Goal: Information Seeking & Learning: Learn about a topic

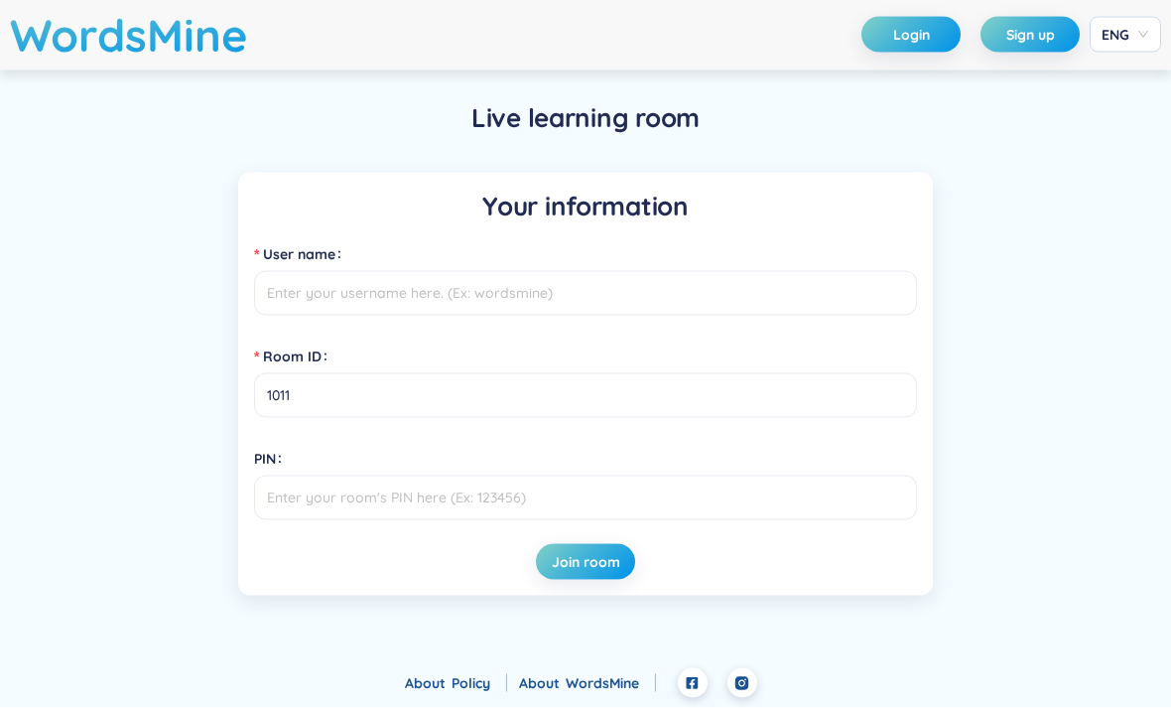
scroll to position [64, 0]
click at [737, 271] on input "User name" at bounding box center [585, 293] width 663 height 45
type input "[PERSON_NAME]"
click at [585, 544] on button "Join room" at bounding box center [585, 562] width 99 height 36
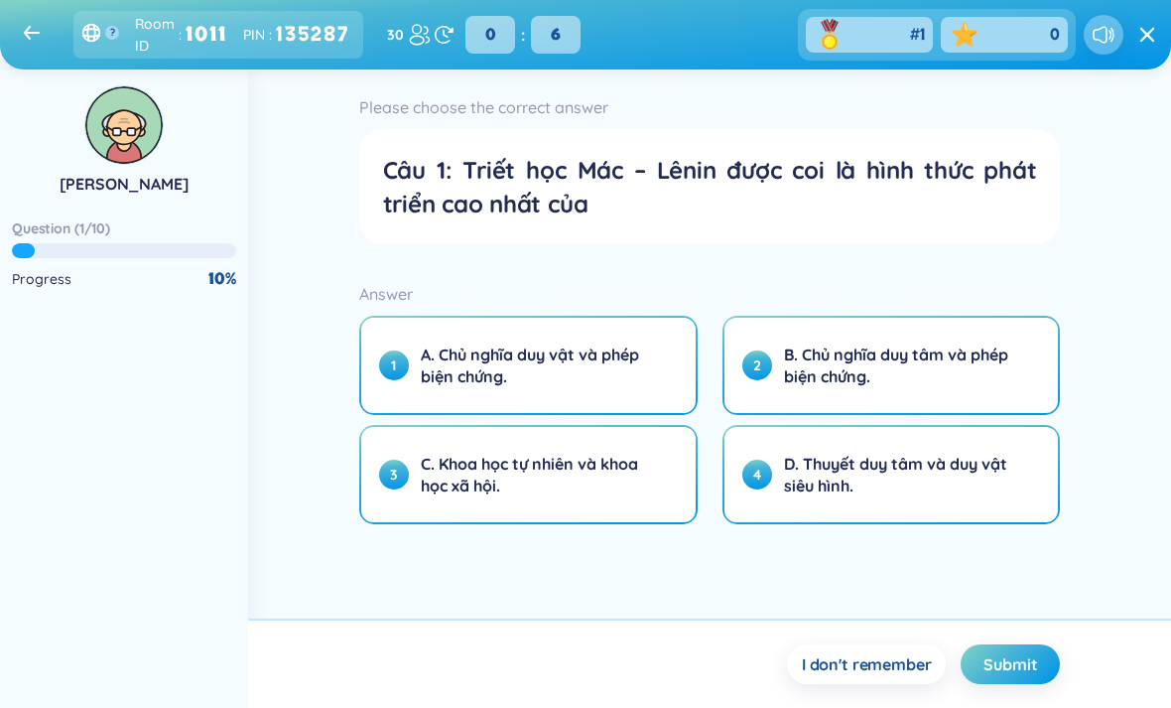
click at [635, 374] on span "A. Chủ nghĩa duy vật và phép biện chứng." at bounding box center [540, 365] width 239 height 44
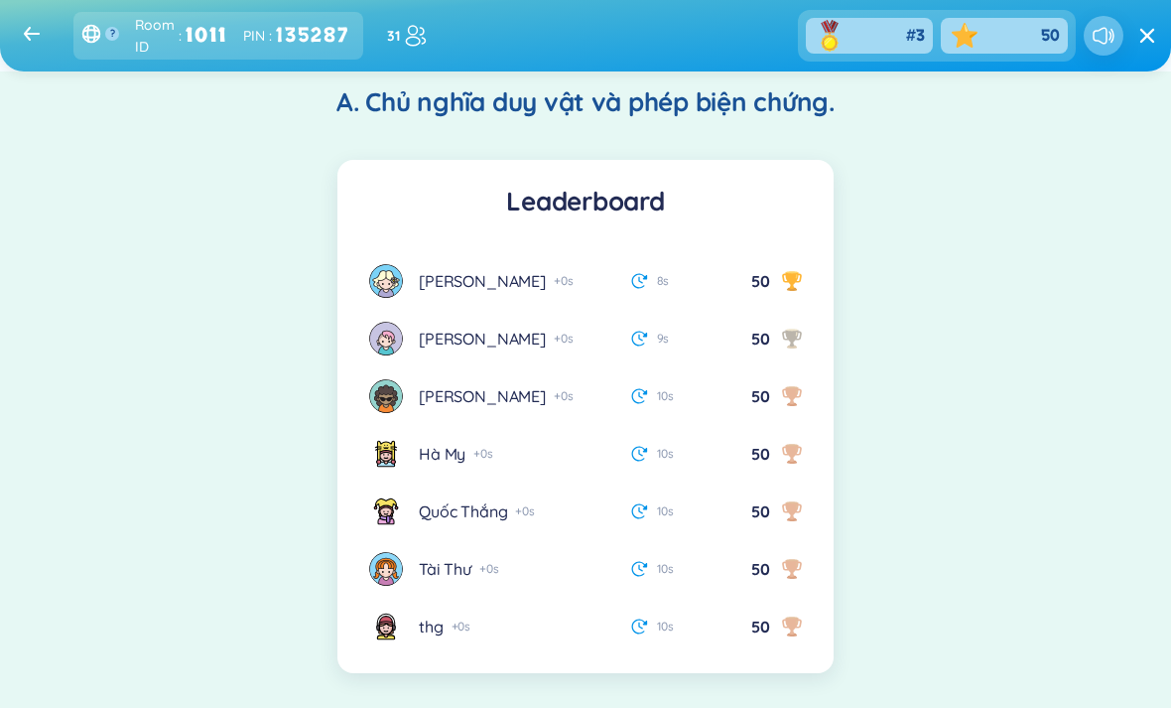
scroll to position [240, 0]
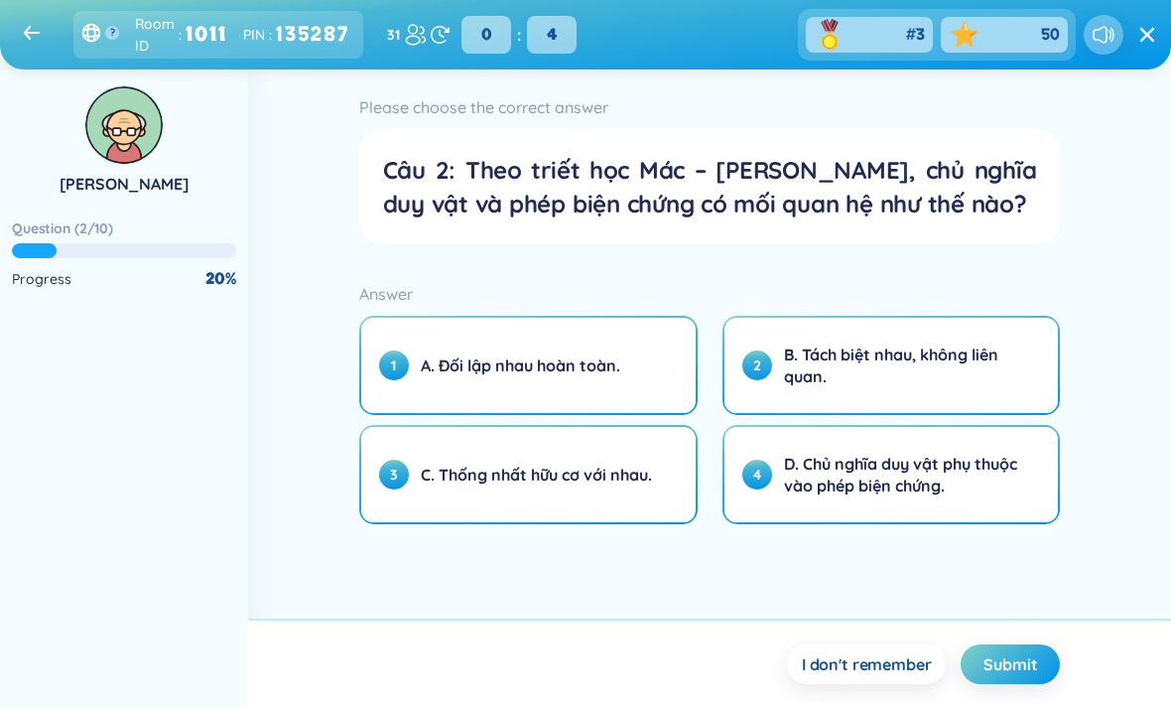
click at [592, 453] on button "3 C. Thống nhất hữu cơ với nhau." at bounding box center [528, 474] width 334 height 95
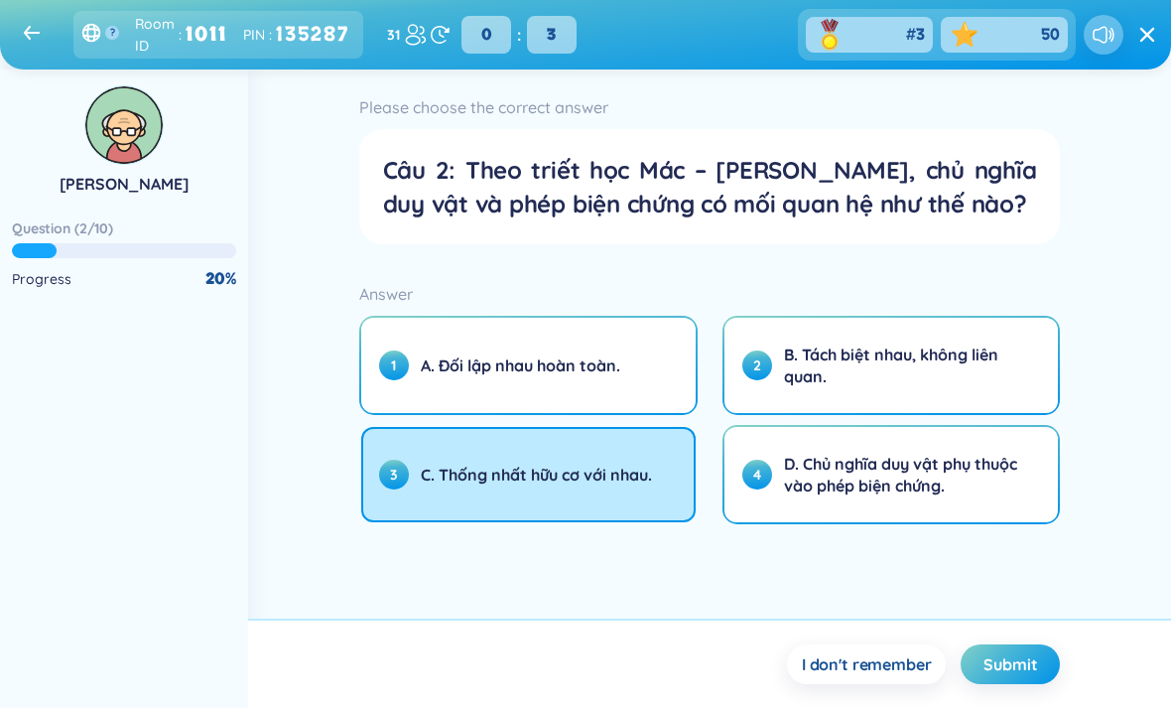
click at [1003, 675] on span "Submit" at bounding box center [1010, 664] width 54 height 22
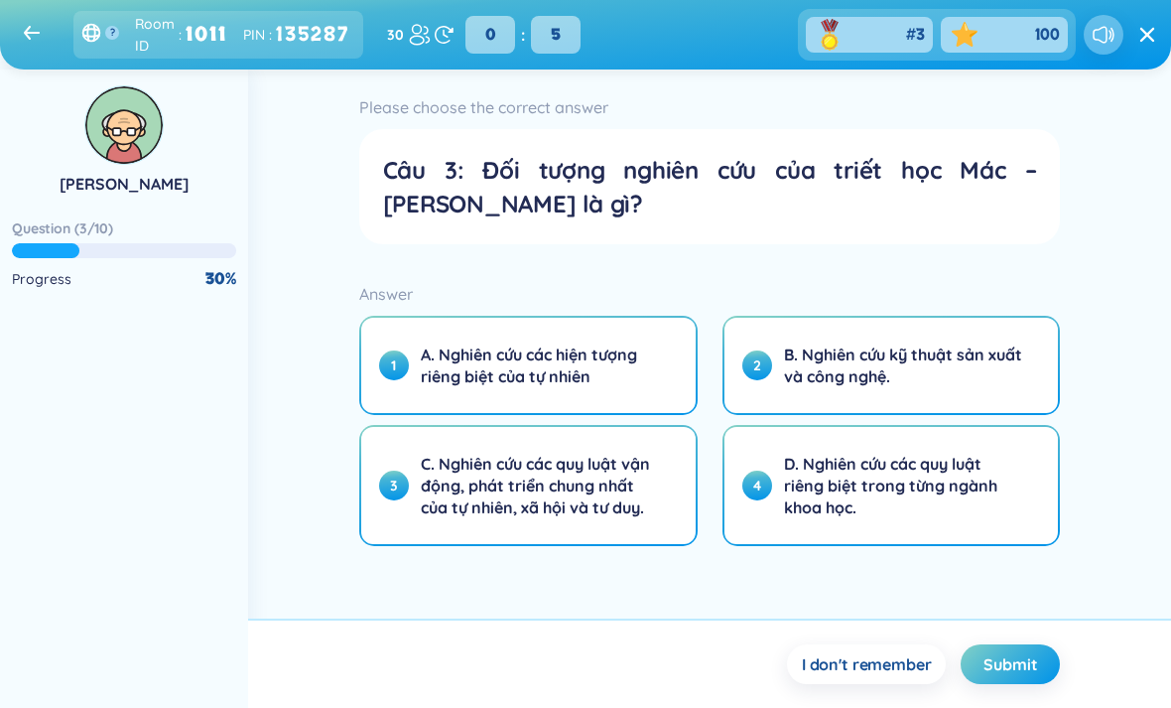
click at [590, 518] on span "C. Nghiên cứu các quy luật vận động, phát triển chung nhất của tự nhiên, xã hội…" at bounding box center [540, 485] width 239 height 65
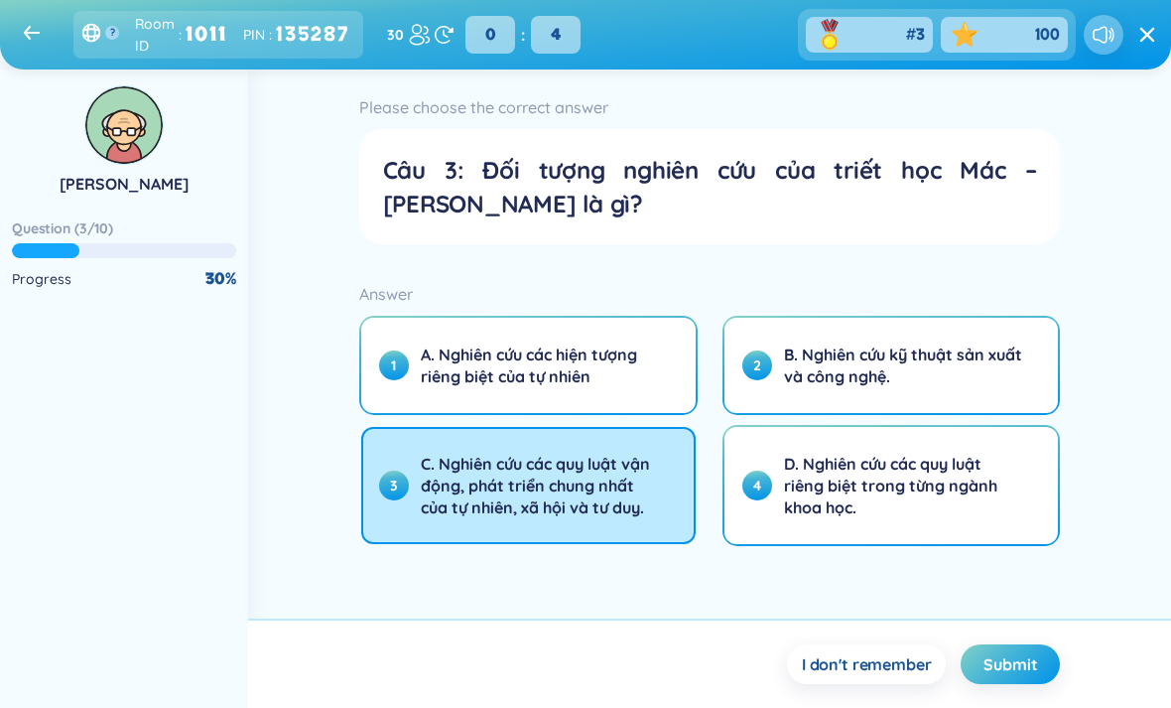
click at [1006, 684] on button "Submit" at bounding box center [1010, 664] width 99 height 40
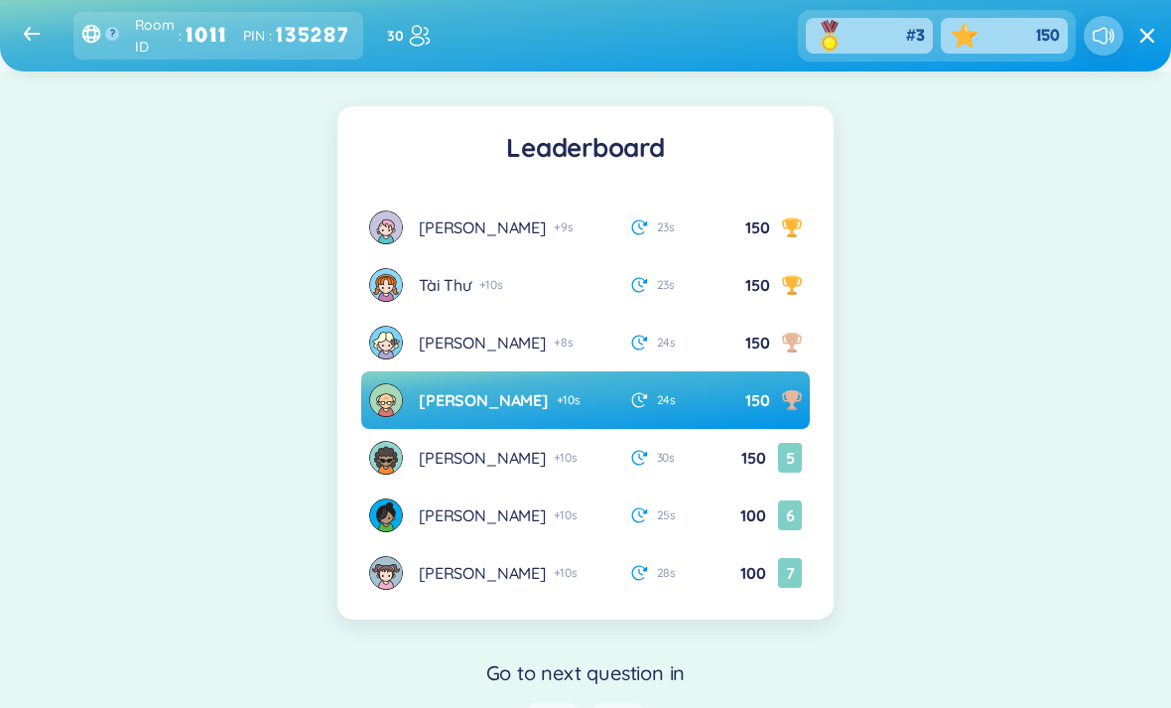
scroll to position [292, 0]
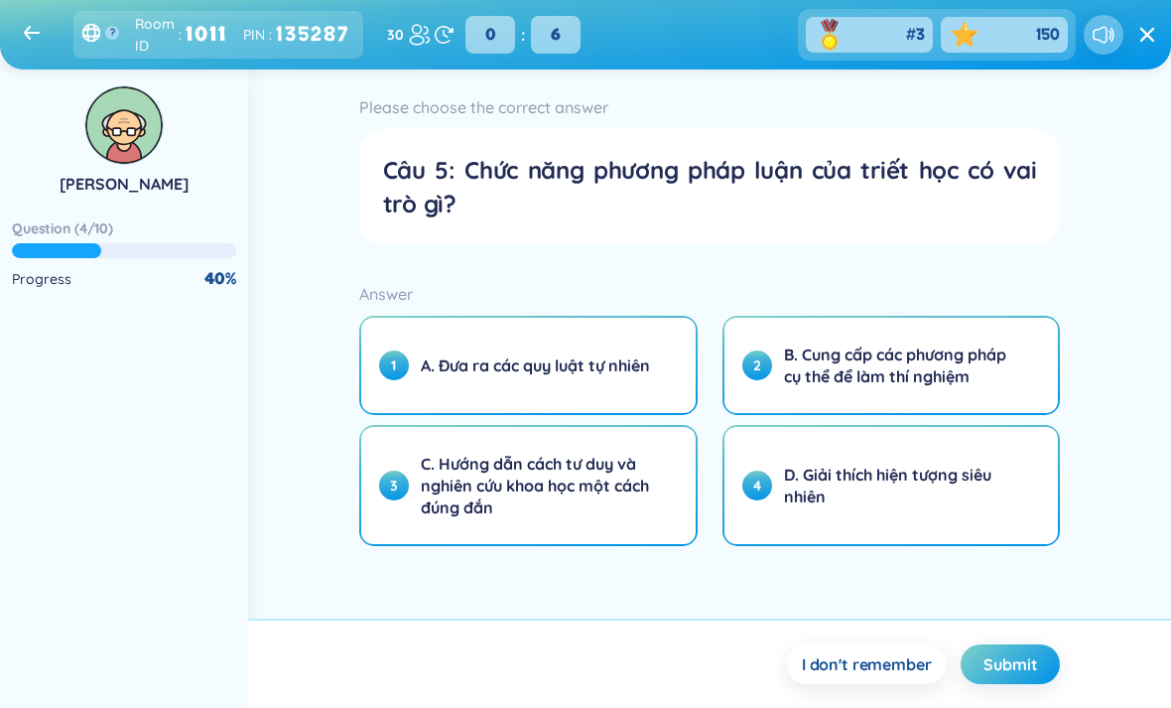
click at [609, 502] on span "C. Hướng dẫn cách tư duy và nghiên cứu khoa học một cách đúng đắn" at bounding box center [540, 485] width 239 height 65
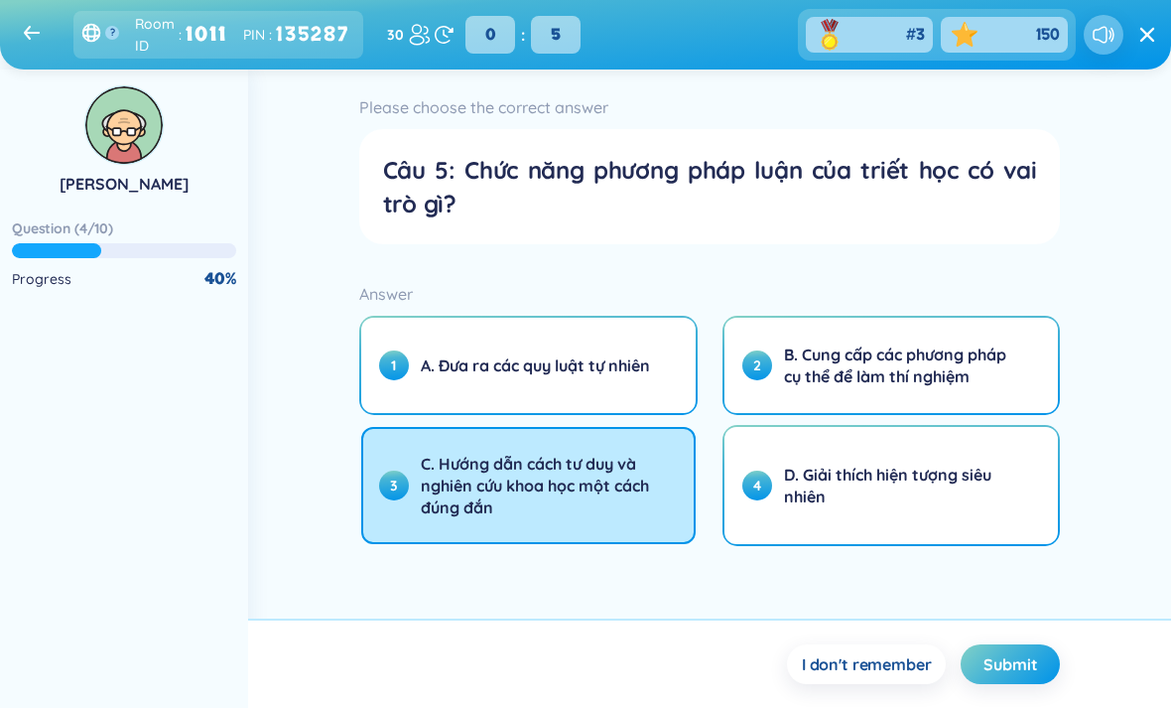
click at [992, 675] on span "Submit" at bounding box center [1010, 664] width 54 height 22
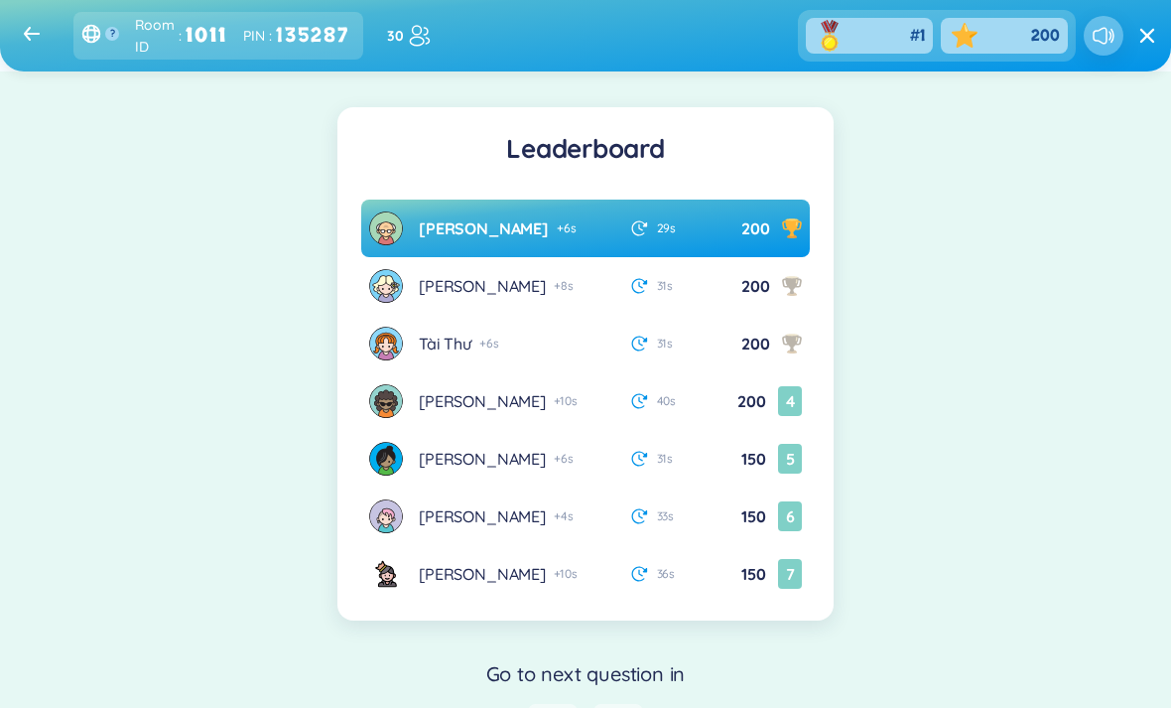
scroll to position [246, 0]
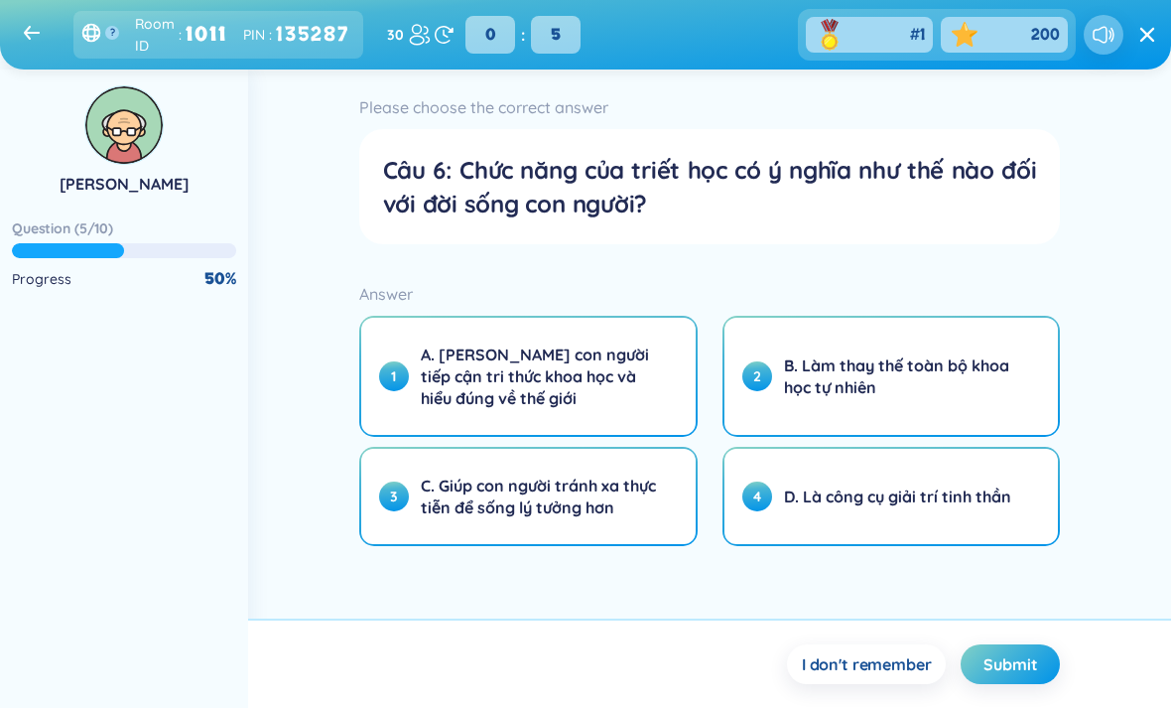
click at [1010, 675] on span "Submit" at bounding box center [1010, 664] width 54 height 22
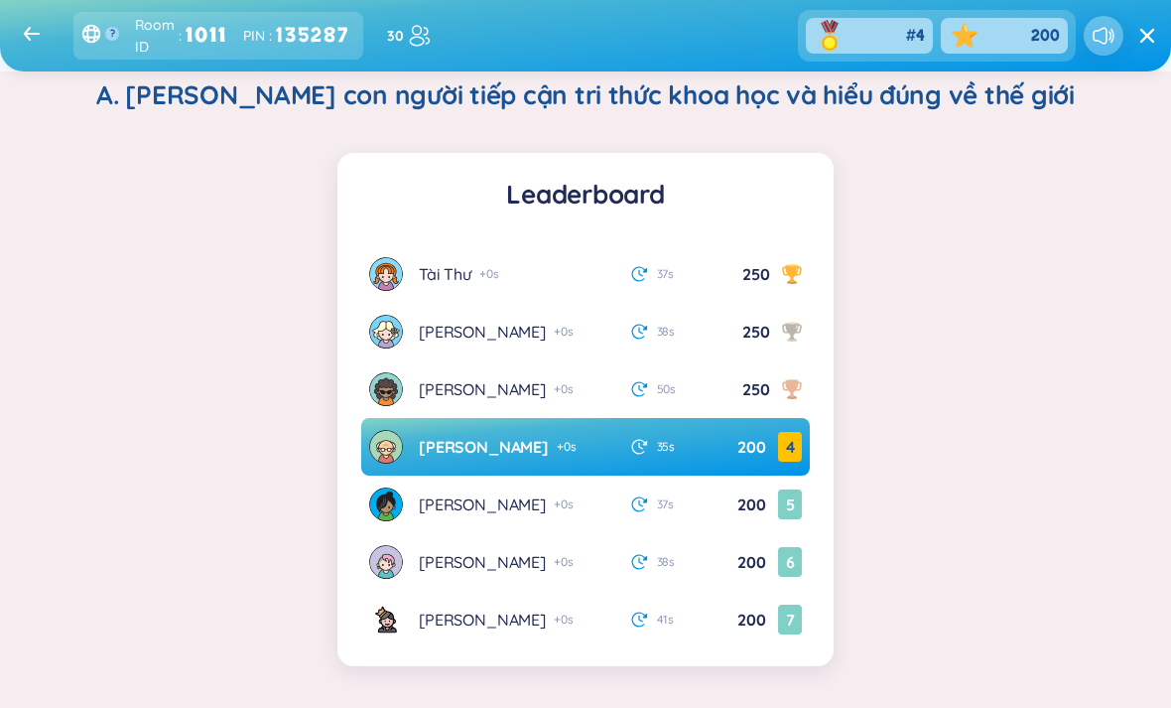
click at [982, 535] on div "Question ( 5 / 10 ) 50 % Wrong answer! The correct answer is: A. [PERSON_NAME] …" at bounding box center [585, 320] width 1171 height 991
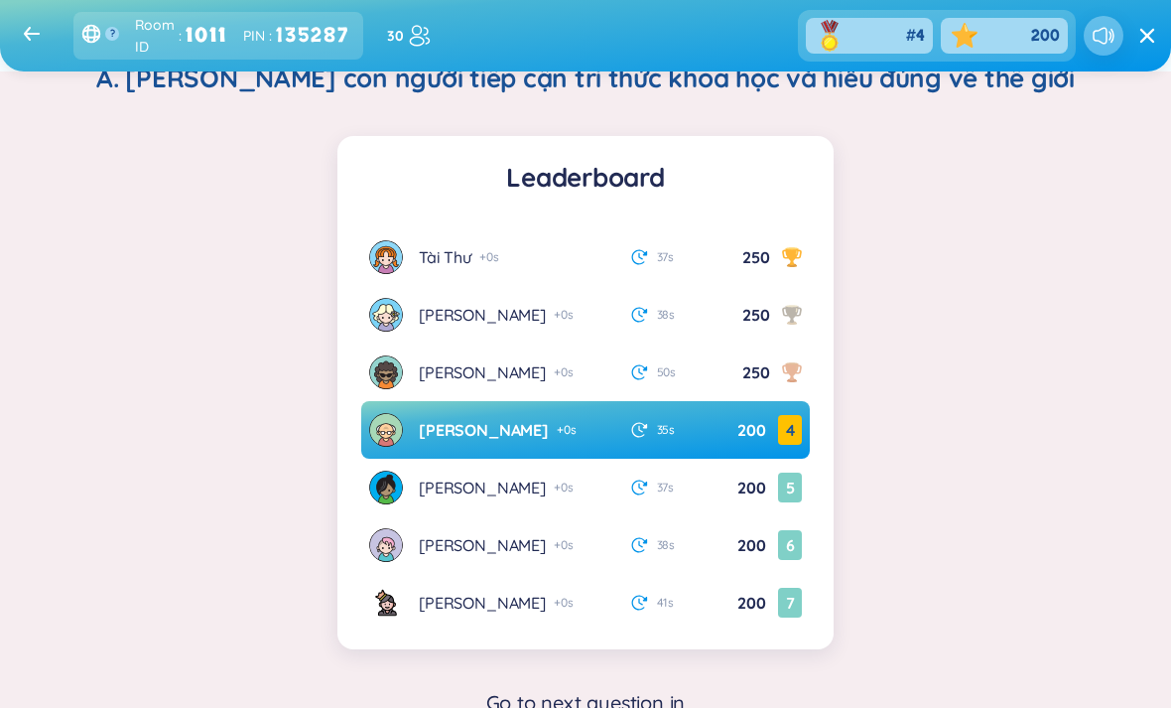
scroll to position [267, 0]
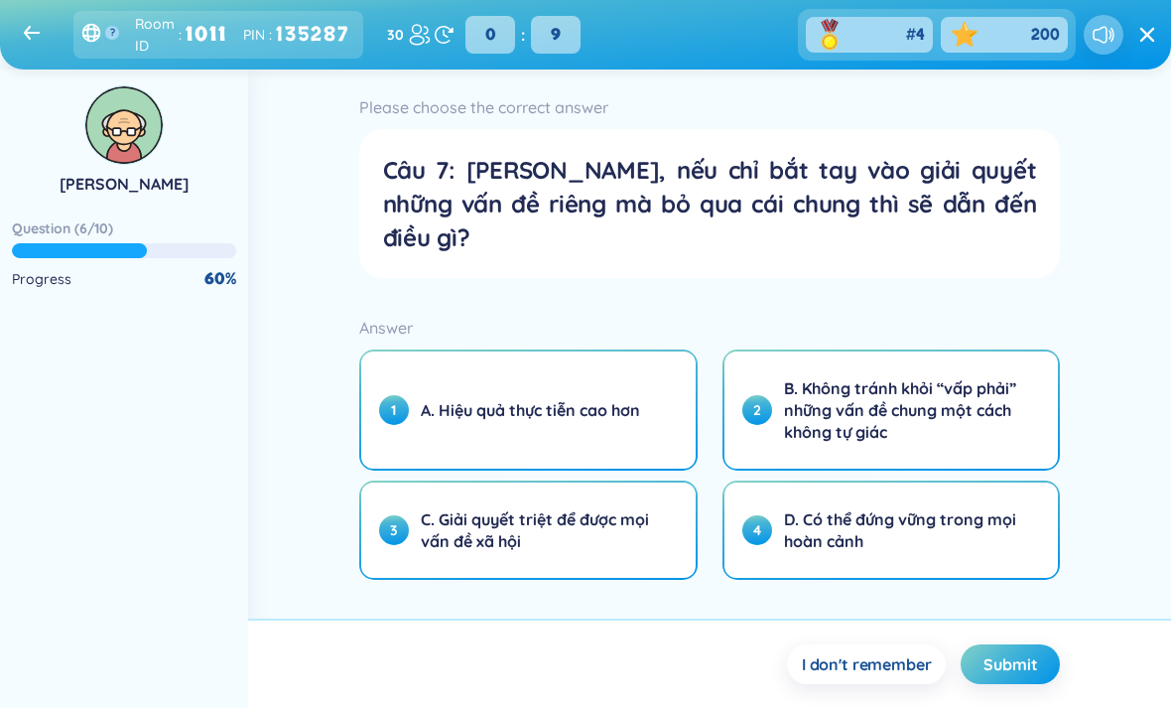
click at [1002, 377] on span "B. Không tránh khỏi “vấp phải” những vấn đề chung một cách không tự giác" at bounding box center [903, 409] width 239 height 65
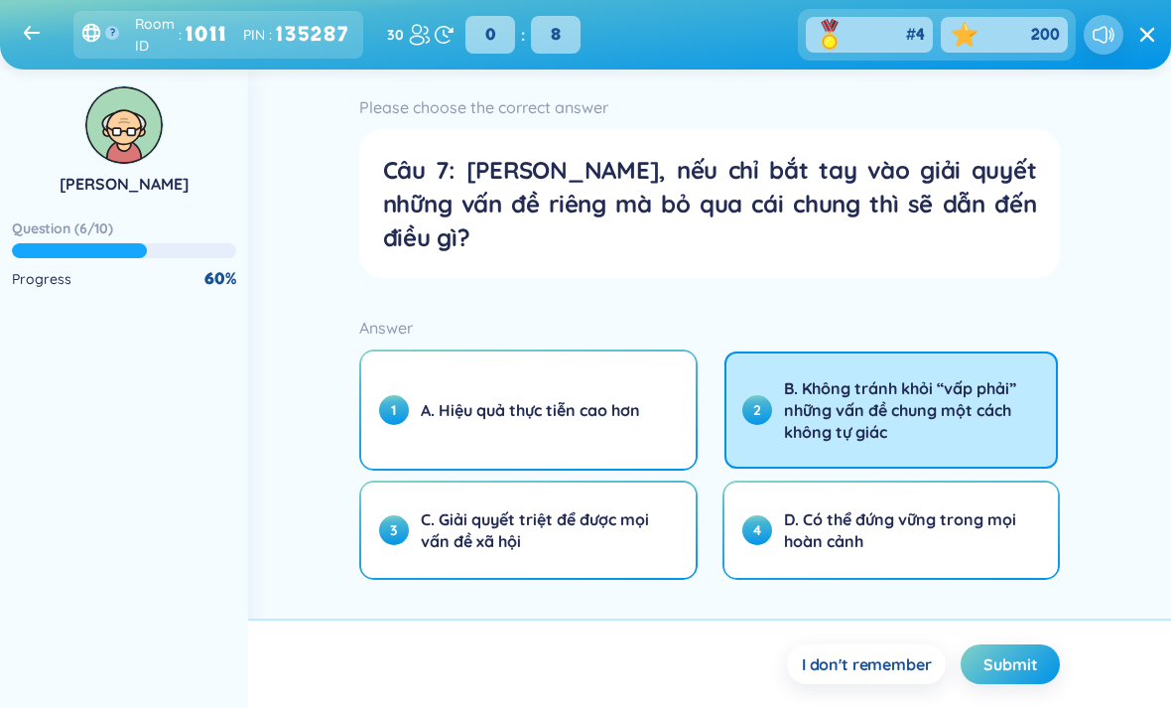
click at [1017, 702] on section "I don't remember Submit" at bounding box center [709, 662] width 923 height 89
click at [1019, 675] on span "Submit" at bounding box center [1010, 664] width 54 height 22
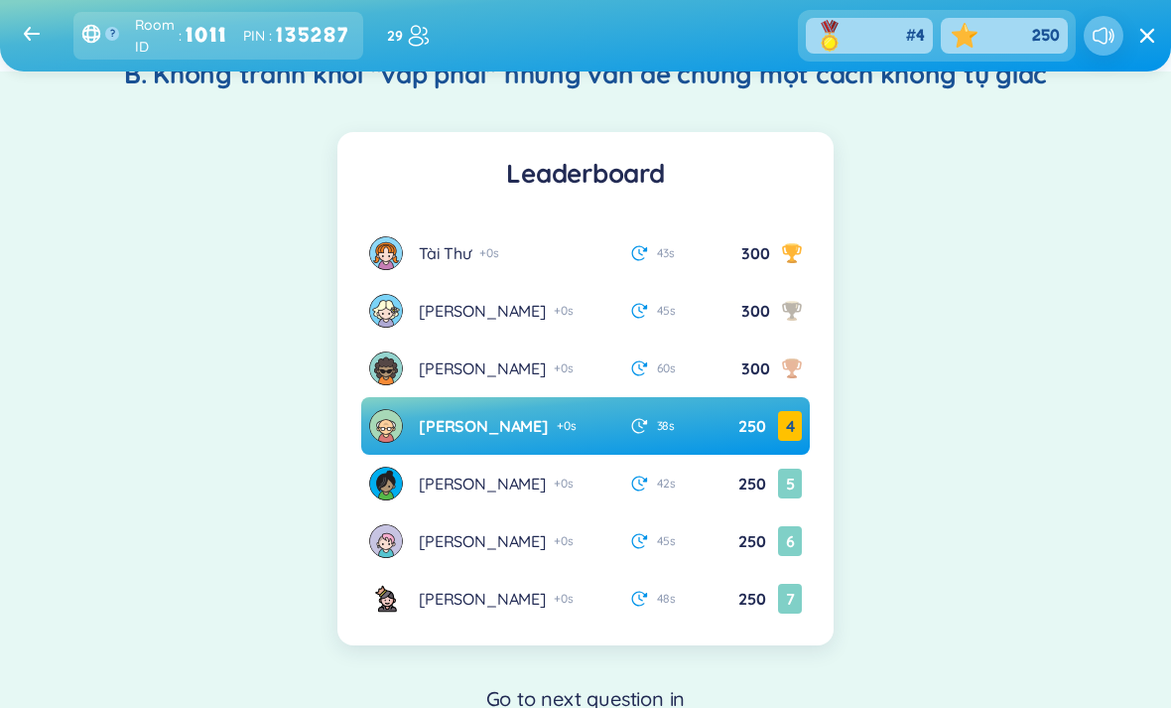
click at [1109, 356] on div "Question ( 6 / 10 ) 60 % Nice, correct! B. Không tránh khỏi “vấp phải” những vấ…" at bounding box center [585, 300] width 1171 height 991
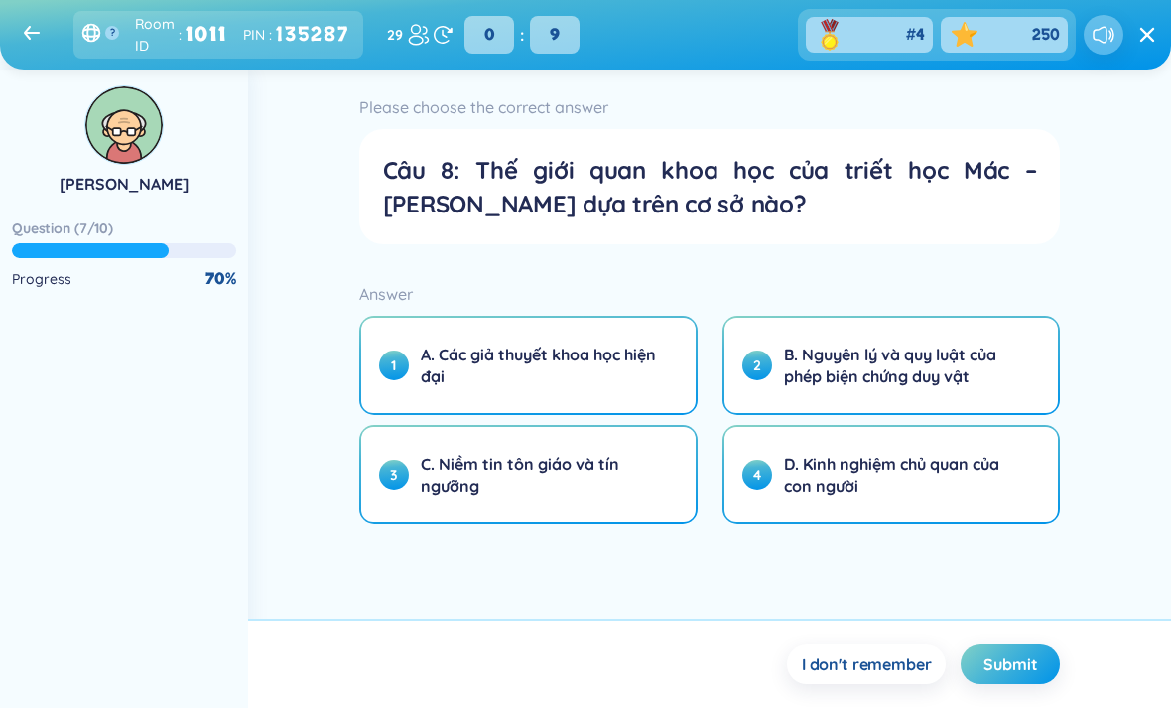
click at [976, 370] on span "B. Nguyên lý và quy luật của phép biện chứng duy vật" at bounding box center [903, 365] width 239 height 44
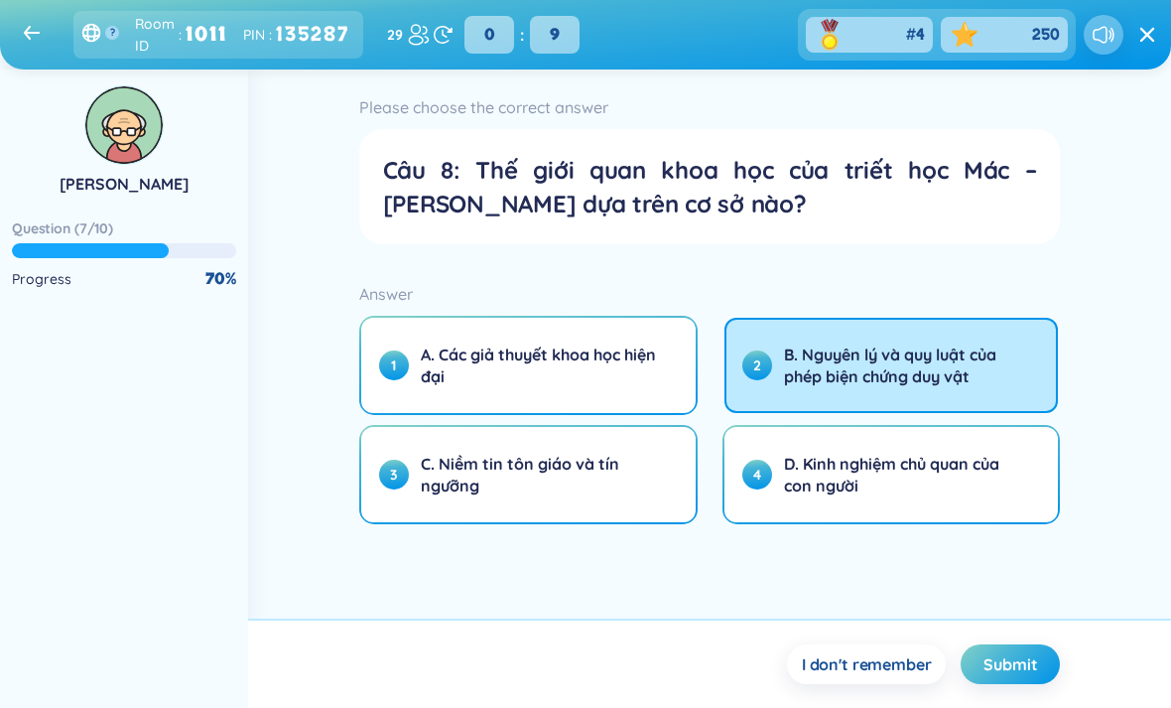
click at [1023, 684] on button "Submit" at bounding box center [1010, 664] width 99 height 40
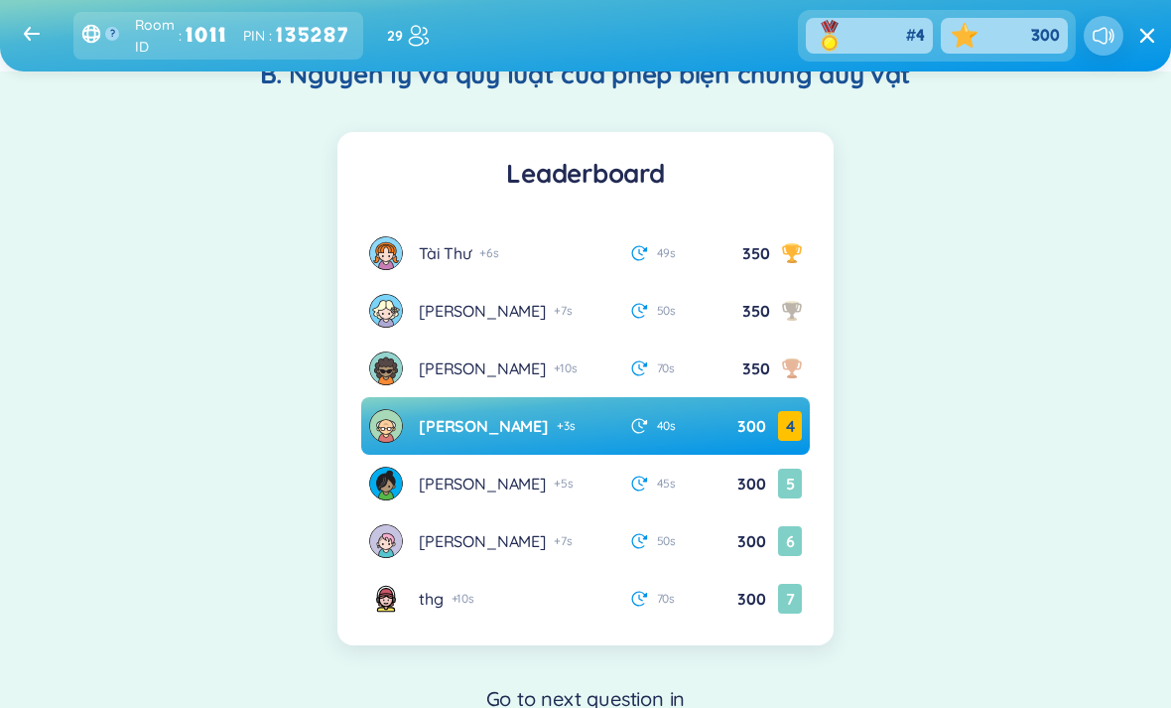
click at [1057, 532] on div "Question ( 7 / 10 ) 70 % Nice, correct! B. Nguyên lý và quy luật của phép biện …" at bounding box center [585, 300] width 1171 height 991
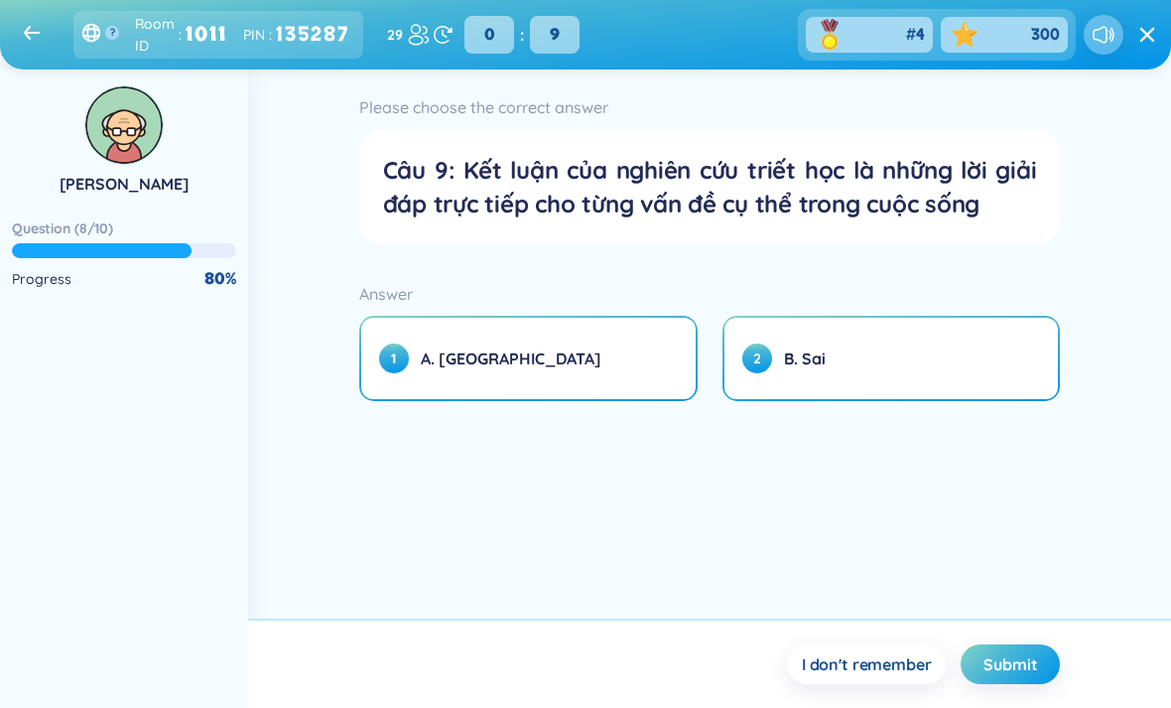
click at [625, 361] on button "1 A. [GEOGRAPHIC_DATA]" at bounding box center [528, 358] width 334 height 81
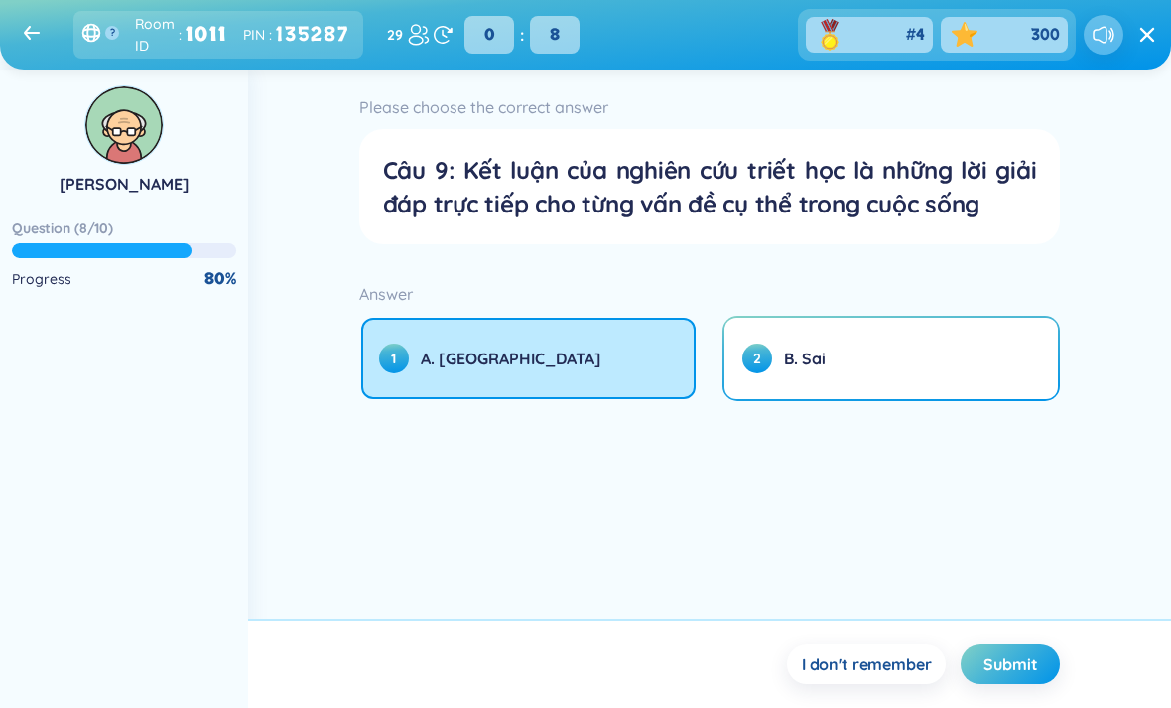
click at [1028, 675] on span "Submit" at bounding box center [1010, 664] width 54 height 22
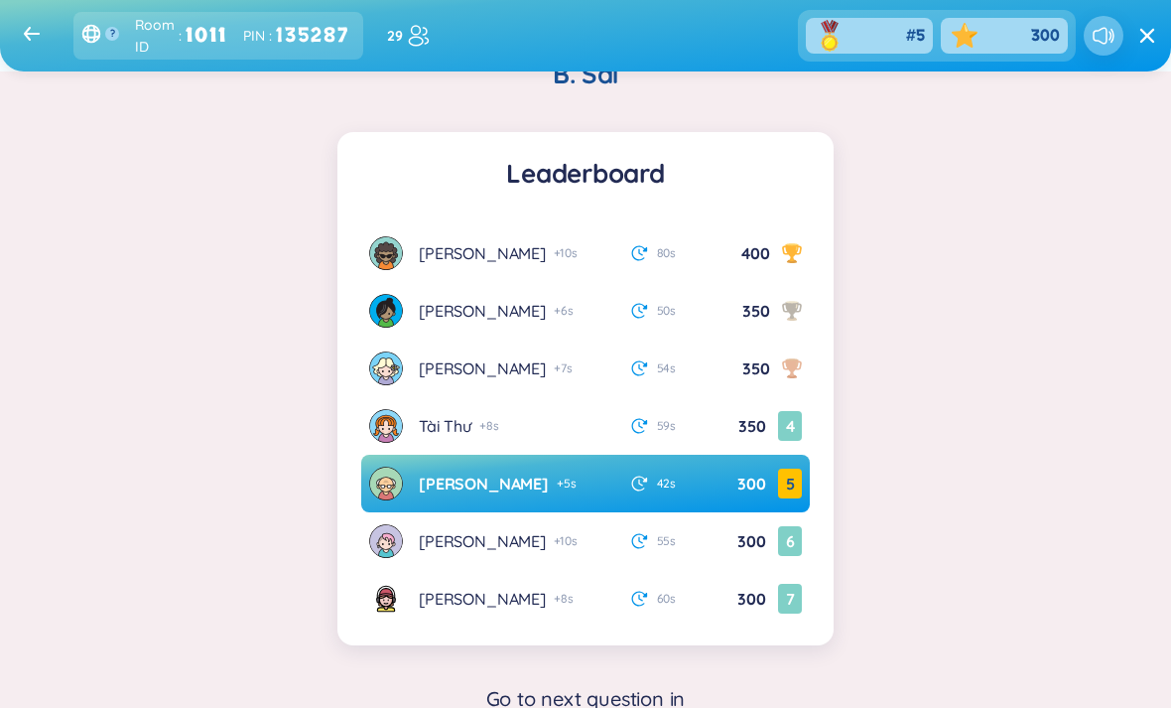
click at [973, 577] on div "Question ( 8 / 10 ) 80 % Wrong answer! The correct answer is: B. Sai Leaderboar…" at bounding box center [585, 300] width 1171 height 991
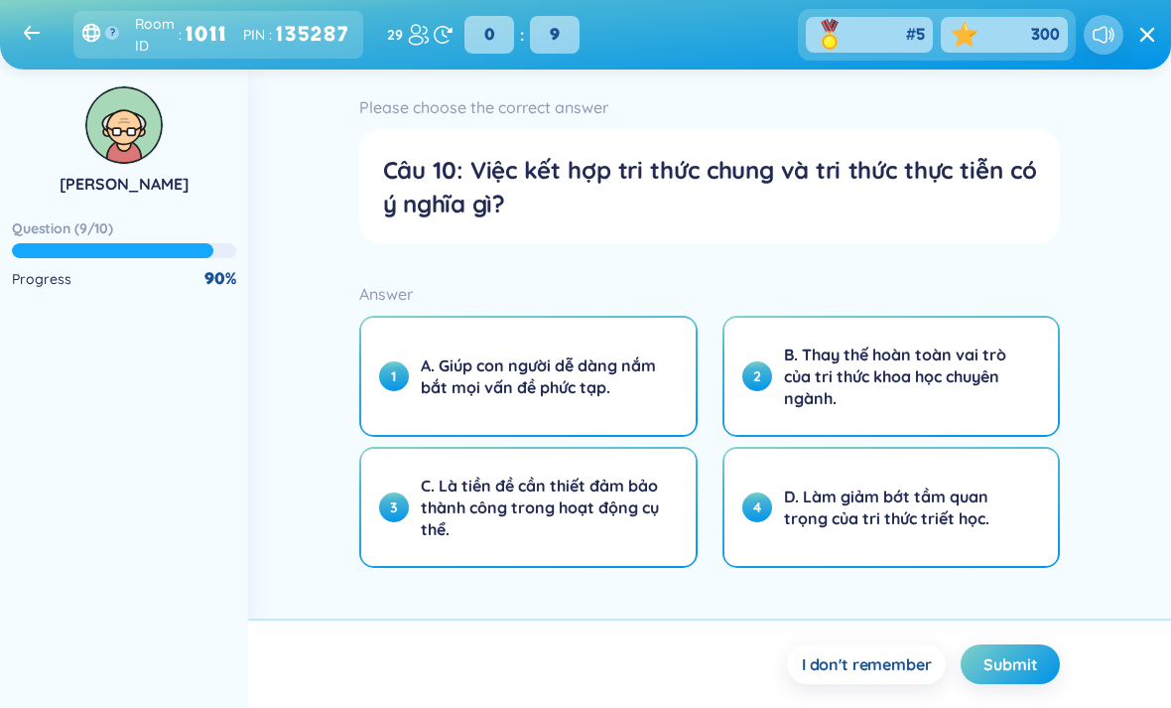
click at [629, 526] on span "C. Là tiền đề cần thiết đảm bảo thành công trong hoạt động cụ thể." at bounding box center [540, 506] width 239 height 65
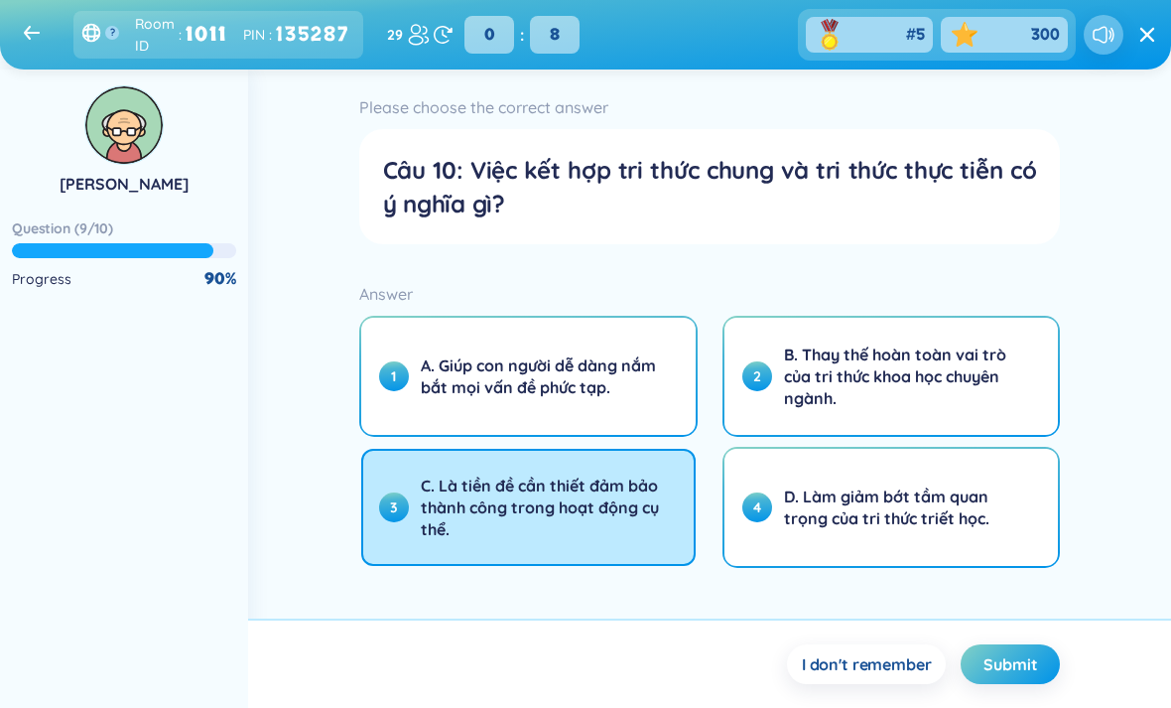
click at [1050, 684] on button "Submit" at bounding box center [1010, 664] width 99 height 40
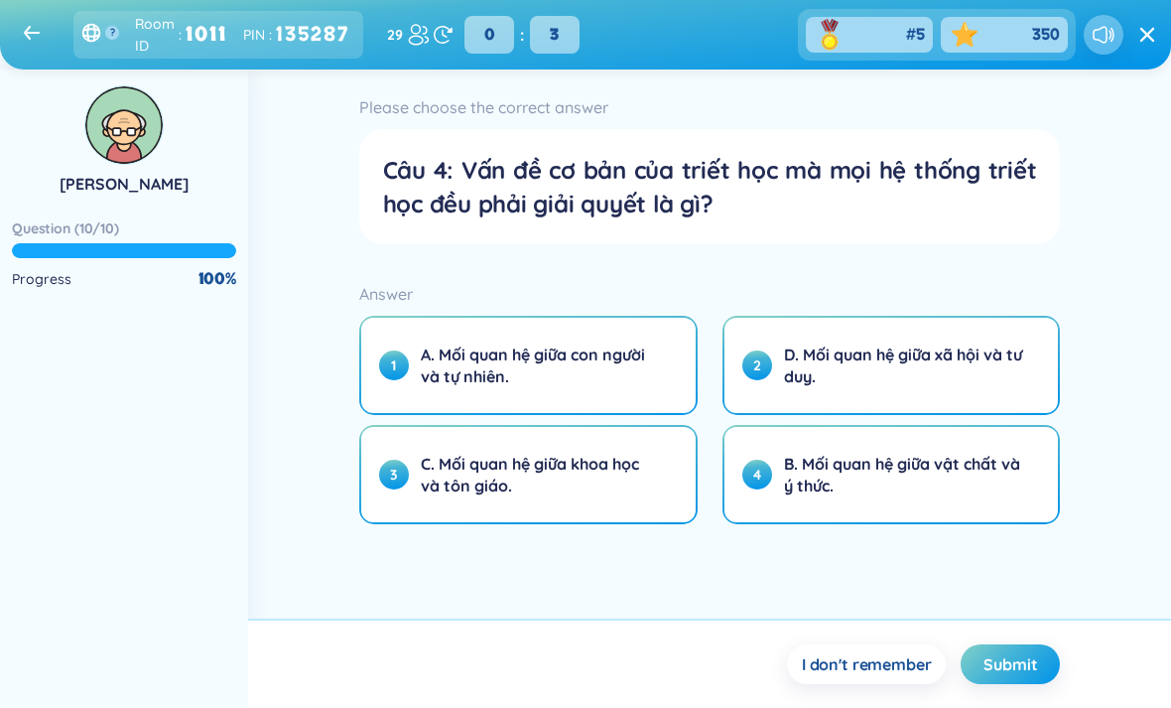
click at [902, 366] on span "D. Mối quan hệ giữa xã hội và tư duy." at bounding box center [903, 365] width 239 height 44
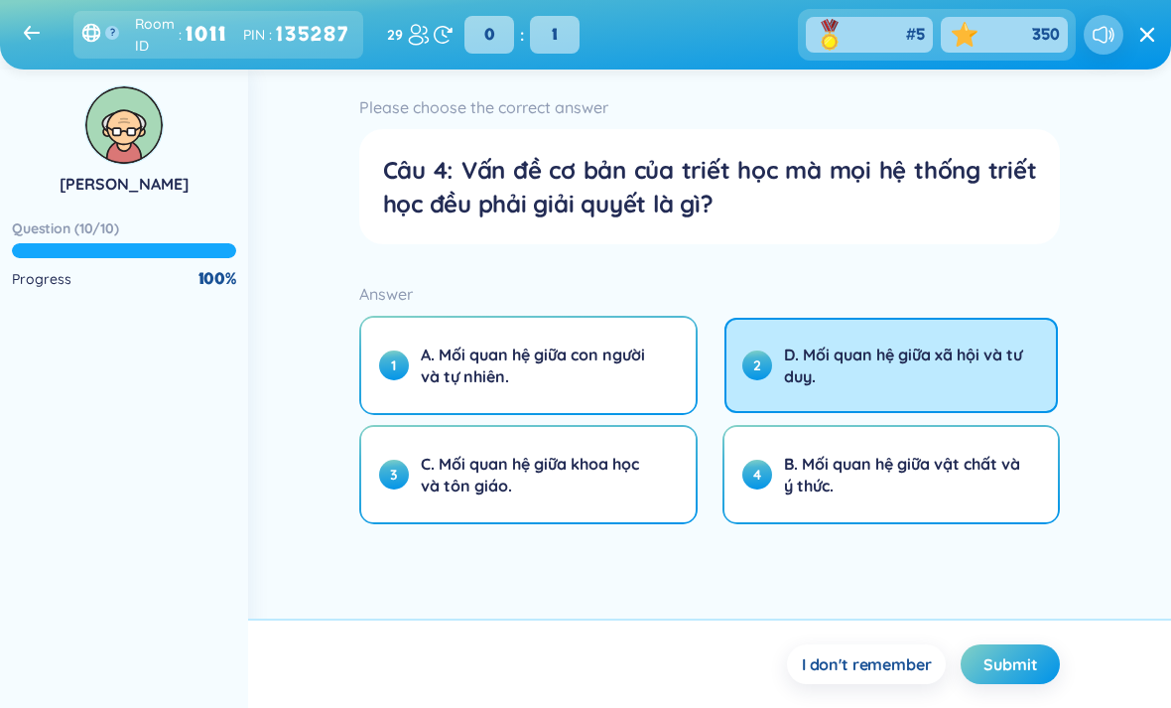
click at [949, 483] on span "B. Mối quan hệ giữa vật chất và ý thức." at bounding box center [903, 475] width 239 height 44
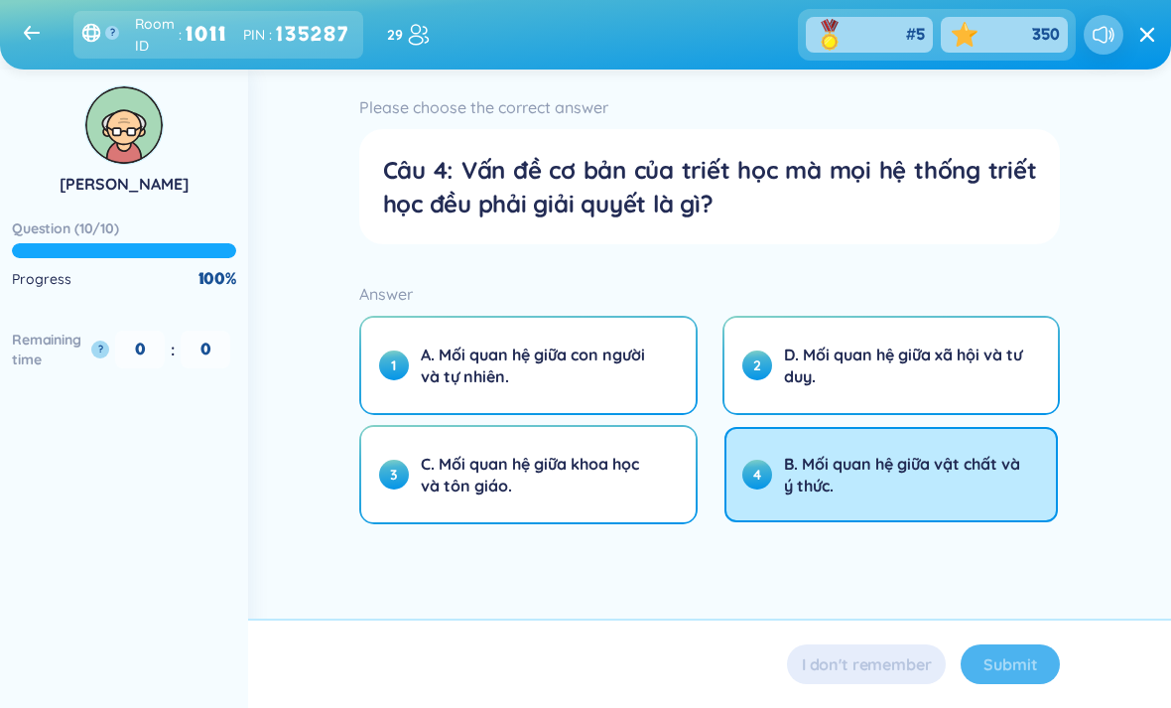
click at [1018, 684] on div "Submit" at bounding box center [1010, 664] width 99 height 40
click at [1043, 684] on div "Submit" at bounding box center [1010, 664] width 99 height 40
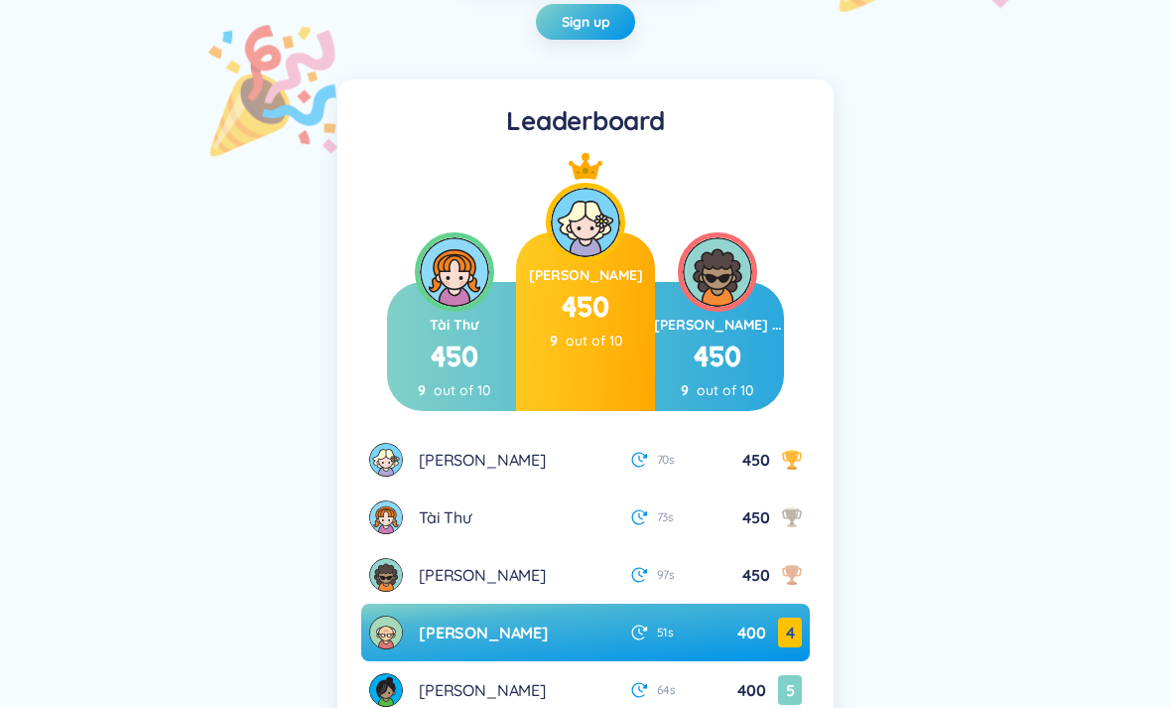
scroll to position [278, 0]
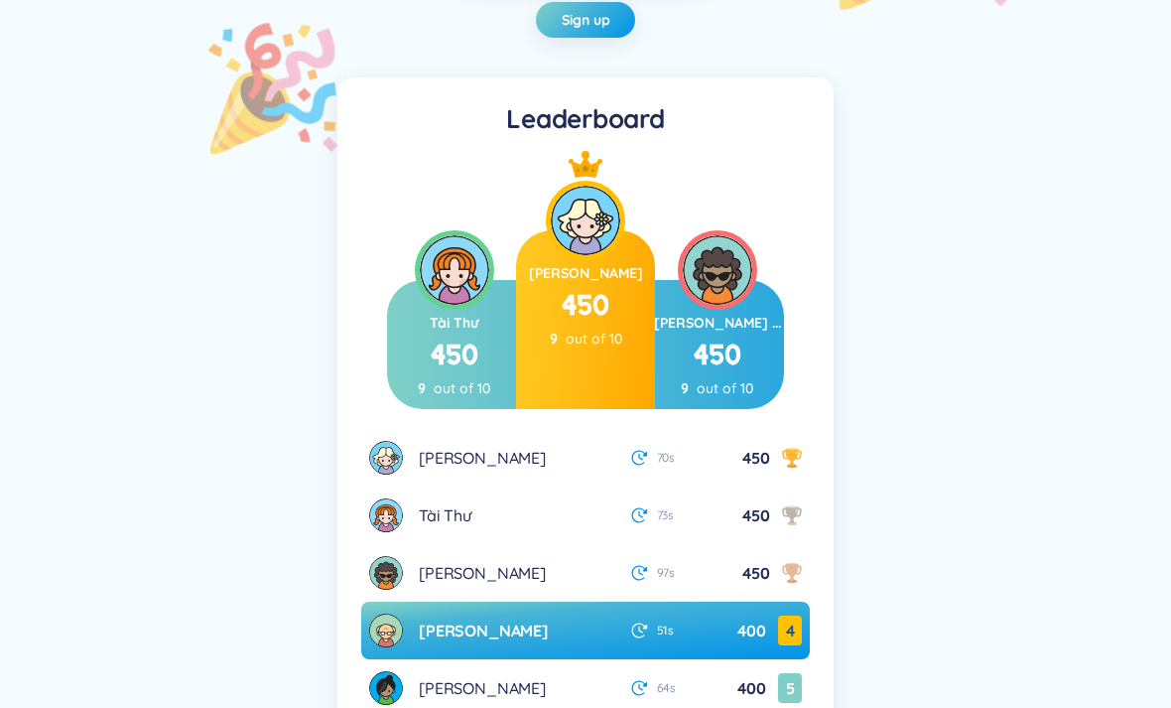
click at [784, 395] on div "Minh Thư 450 9 out of 10 Tài Thư 450 9 out of 10 [PERSON_NAME] ... 450 9 out of…" at bounding box center [585, 286] width 449 height 248
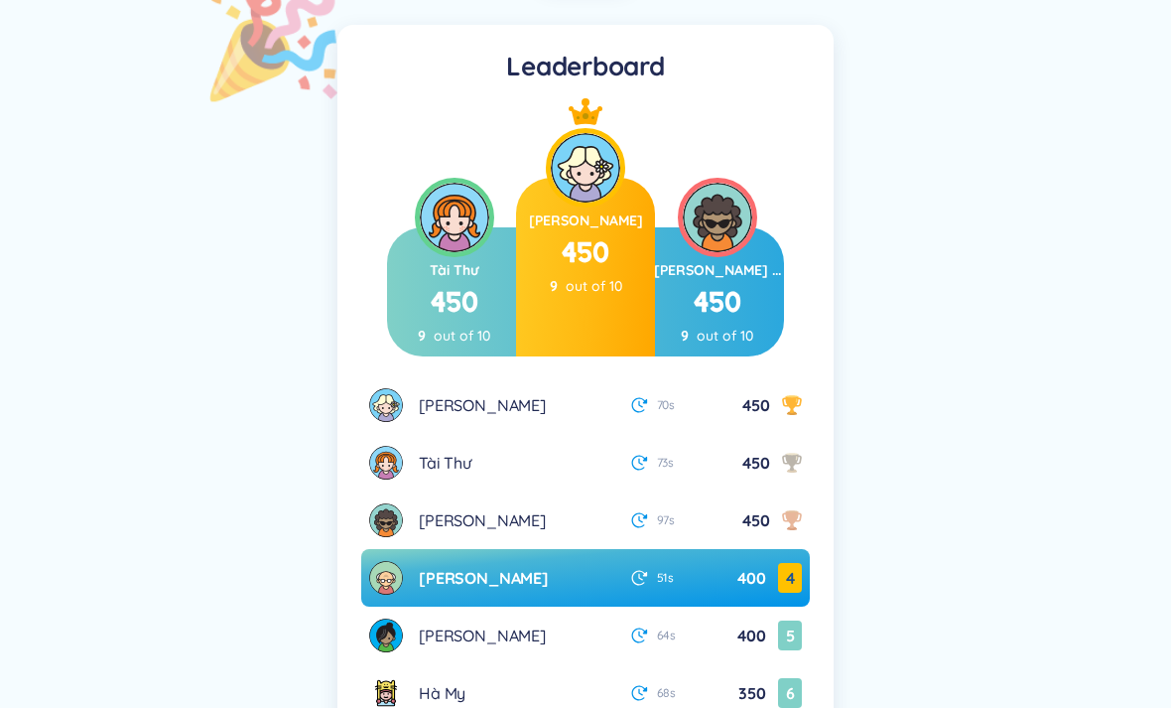
scroll to position [323, 0]
